Goal: Task Accomplishment & Management: Complete application form

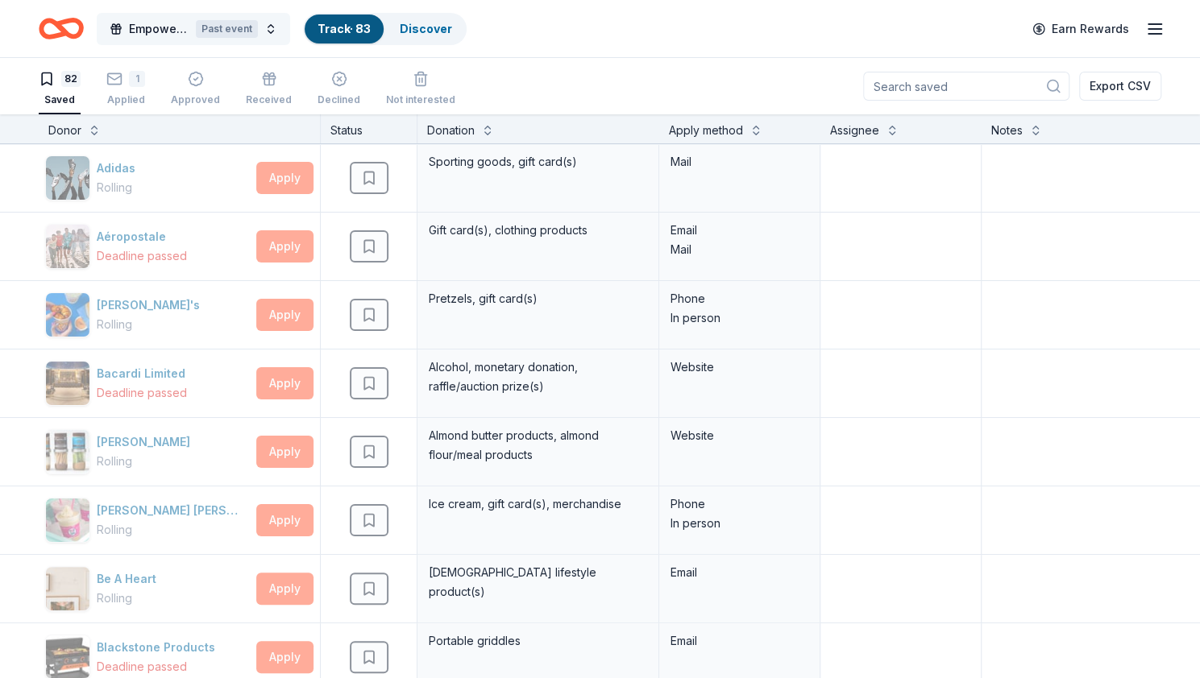
click at [173, 27] on span "Empower & Create Celebration" at bounding box center [159, 28] width 60 height 19
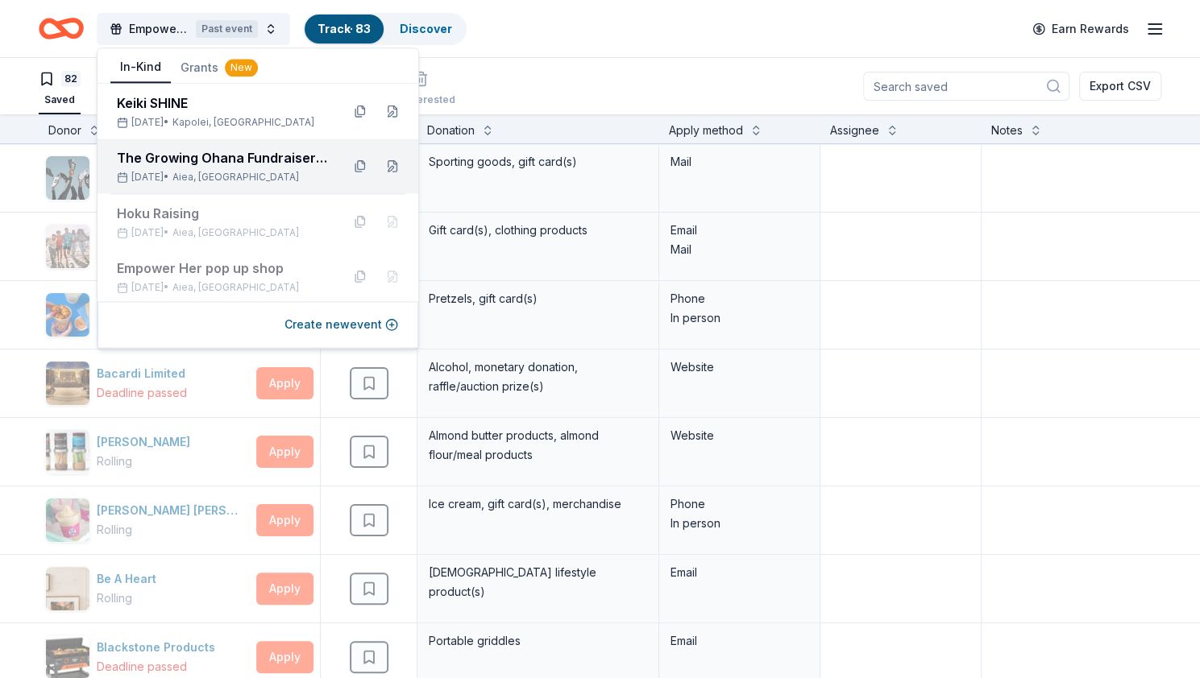
click at [204, 154] on div "The Growing Ohana Fundraiser Gala" at bounding box center [222, 157] width 211 height 19
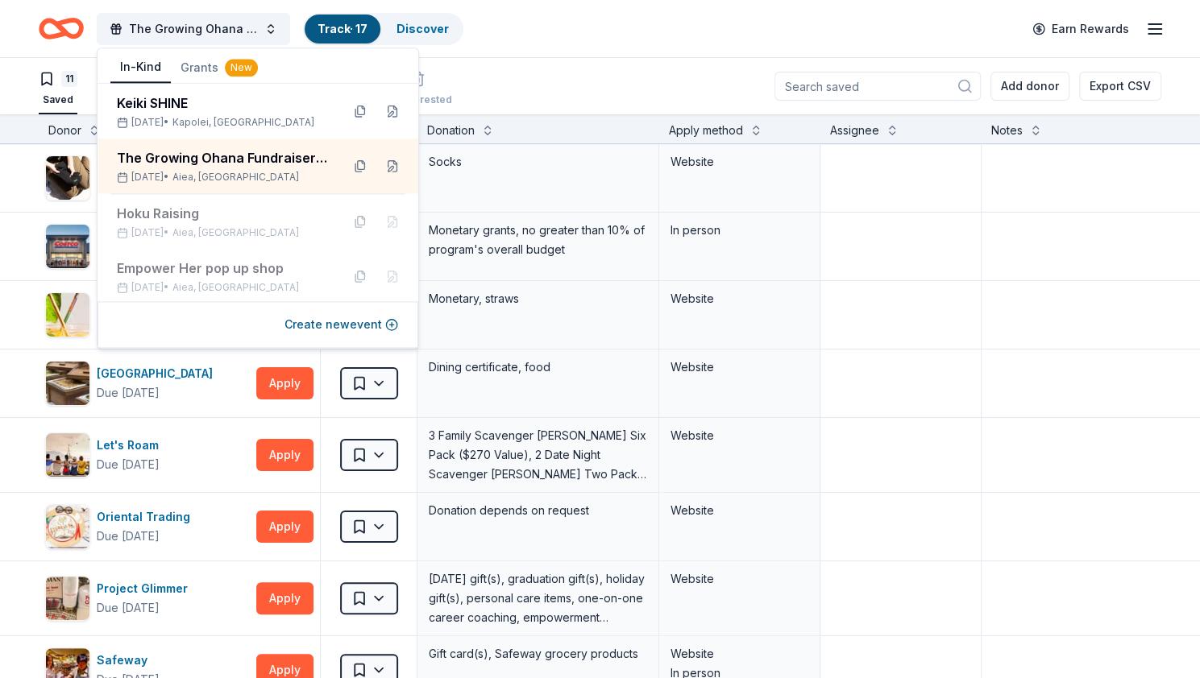
click at [564, 57] on header "The Growing Ohana Fundraiser Gala Track · 17 Discover Earn Rewards" at bounding box center [600, 29] width 1200 height 58
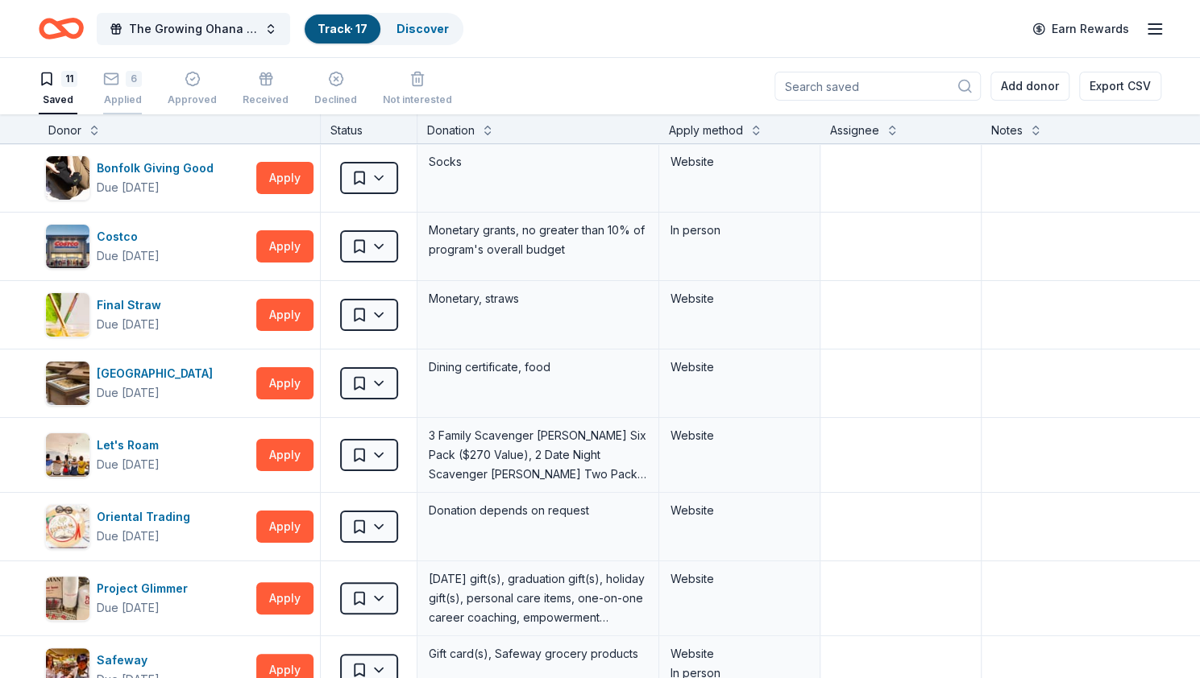
click at [131, 81] on div "6" at bounding box center [134, 79] width 16 height 16
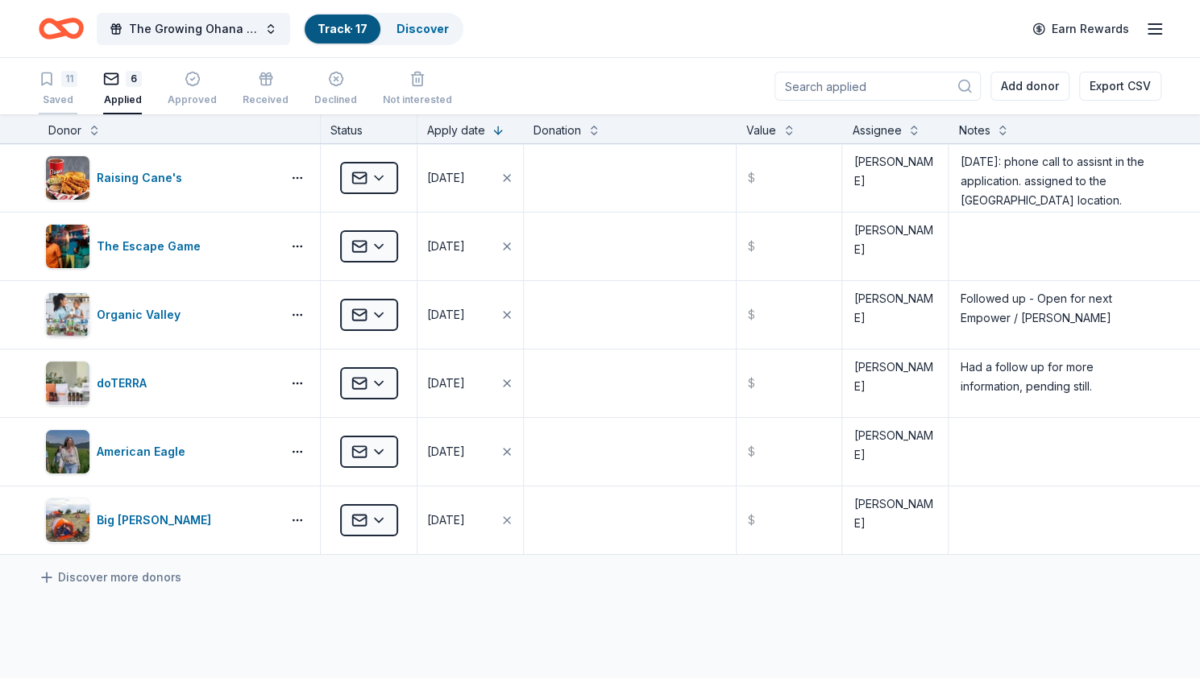
click at [69, 81] on div "11" at bounding box center [69, 79] width 16 height 16
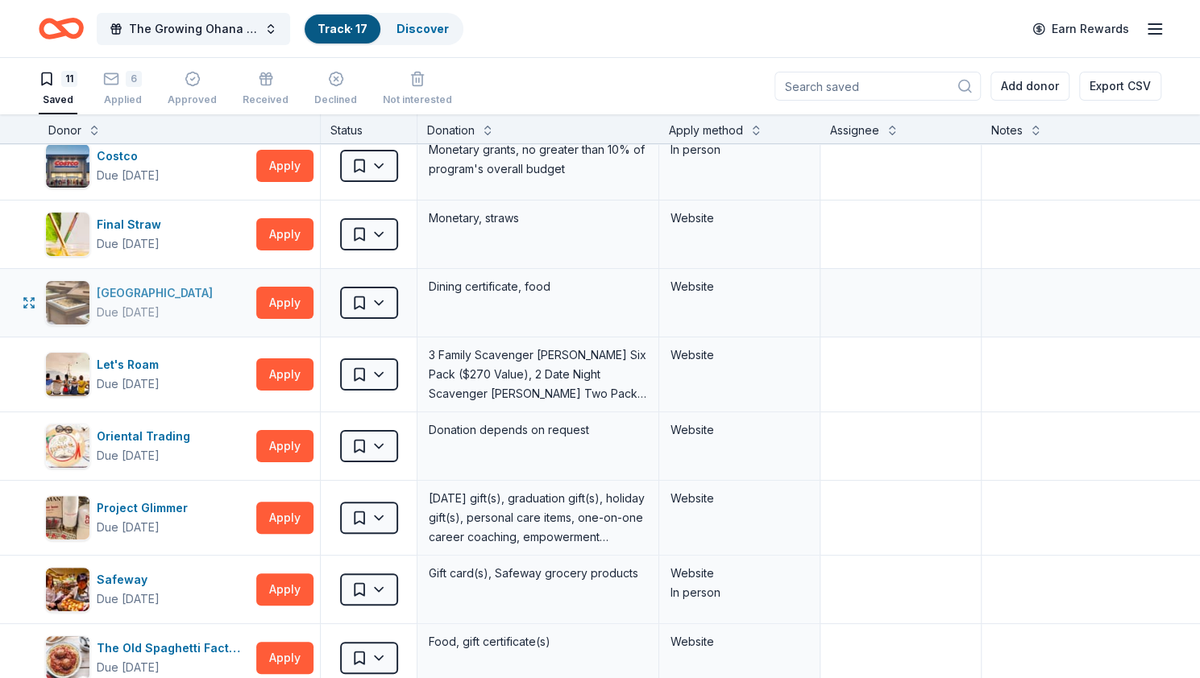
scroll to position [161, 0]
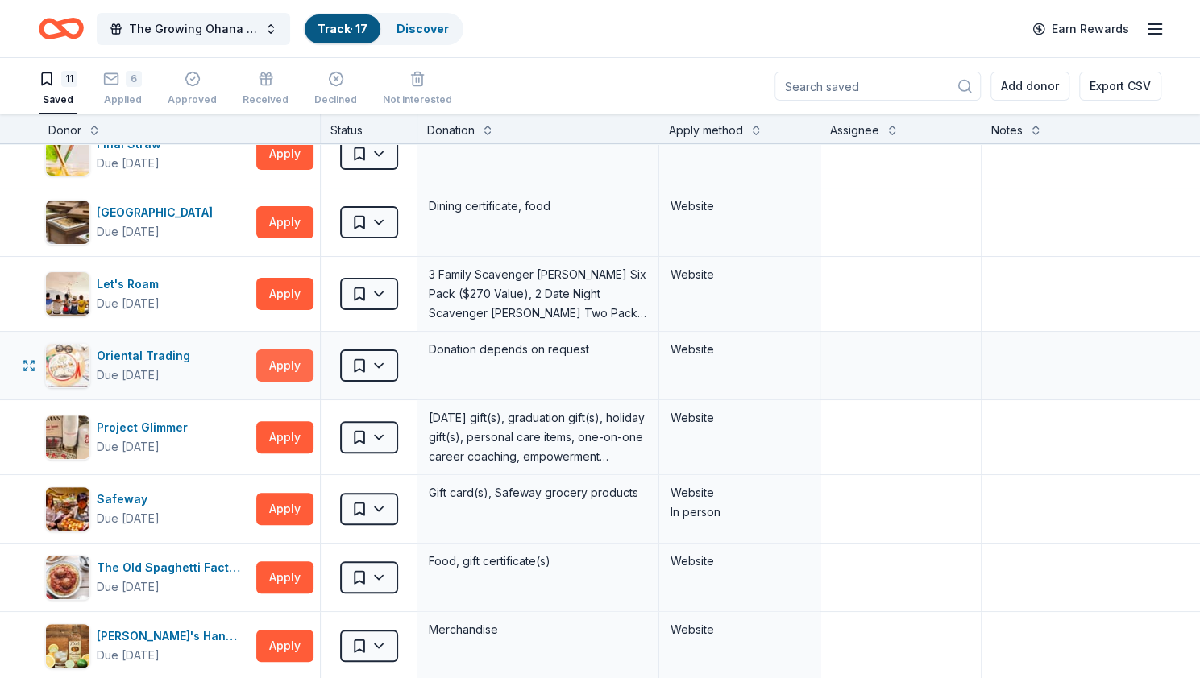
click at [297, 367] on button "Apply" at bounding box center [284, 366] width 57 height 32
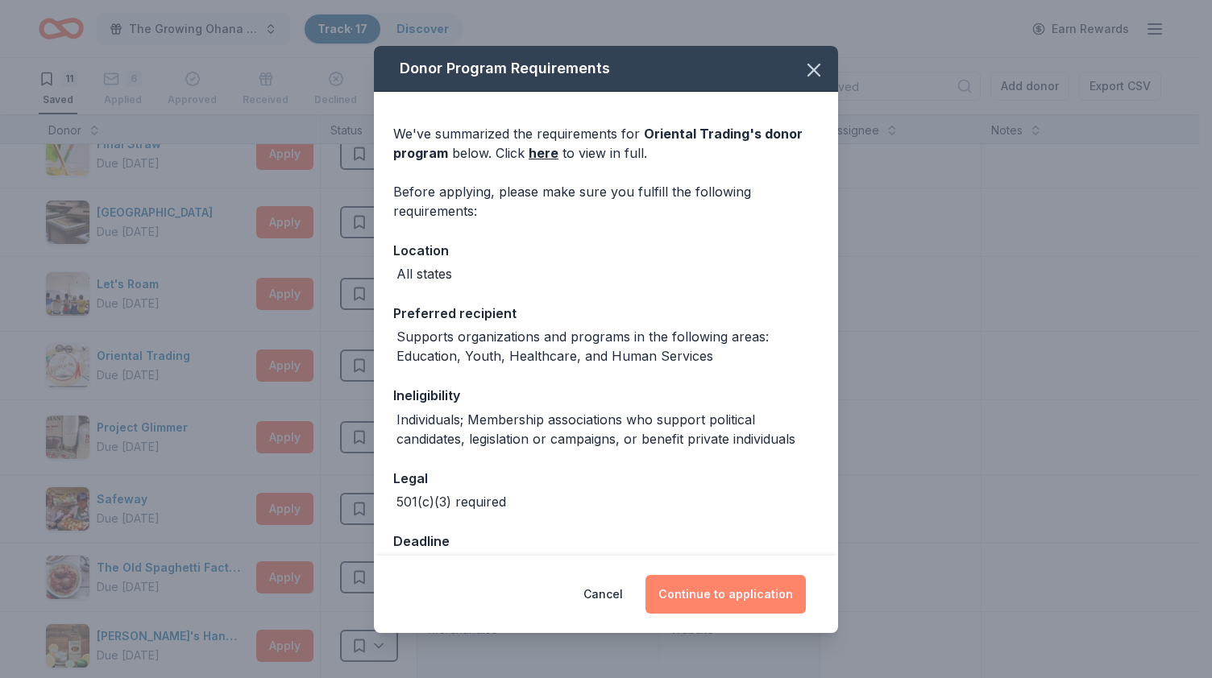
click at [769, 587] on button "Continue to application" at bounding box center [725, 594] width 160 height 39
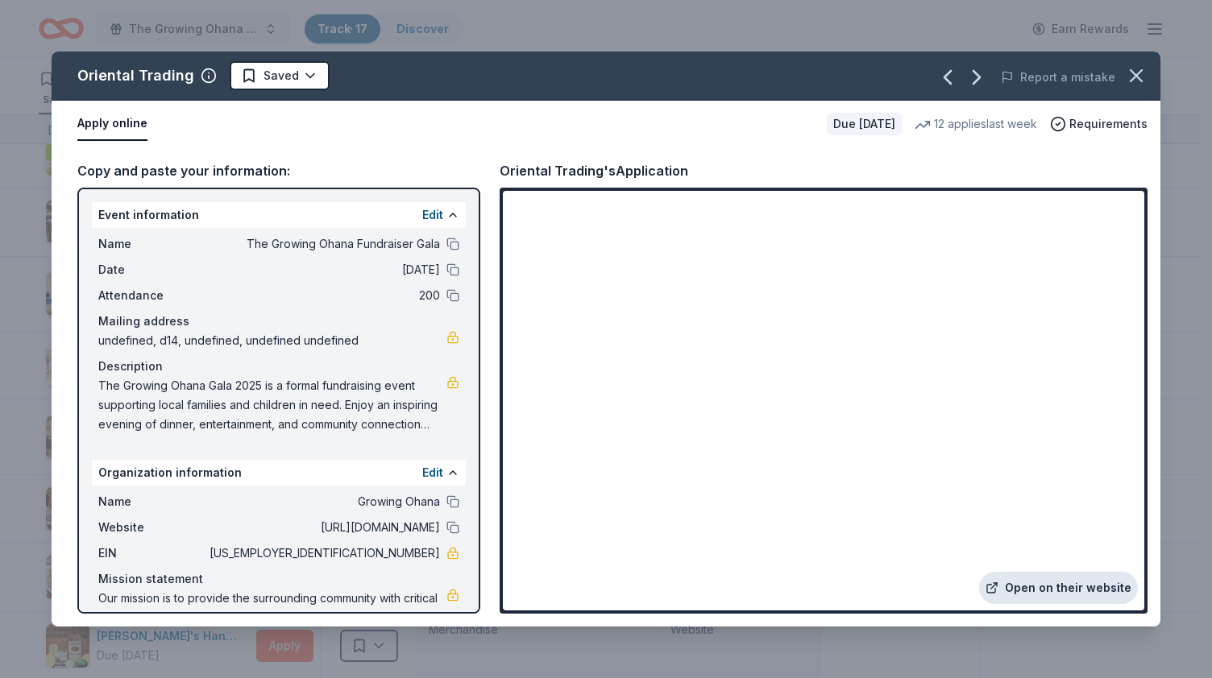
click at [1097, 587] on link "Open on their website" at bounding box center [1058, 588] width 159 height 32
click at [1139, 76] on icon "button" at bounding box center [1136, 75] width 23 height 23
